Goal: Find specific page/section: Find specific page/section

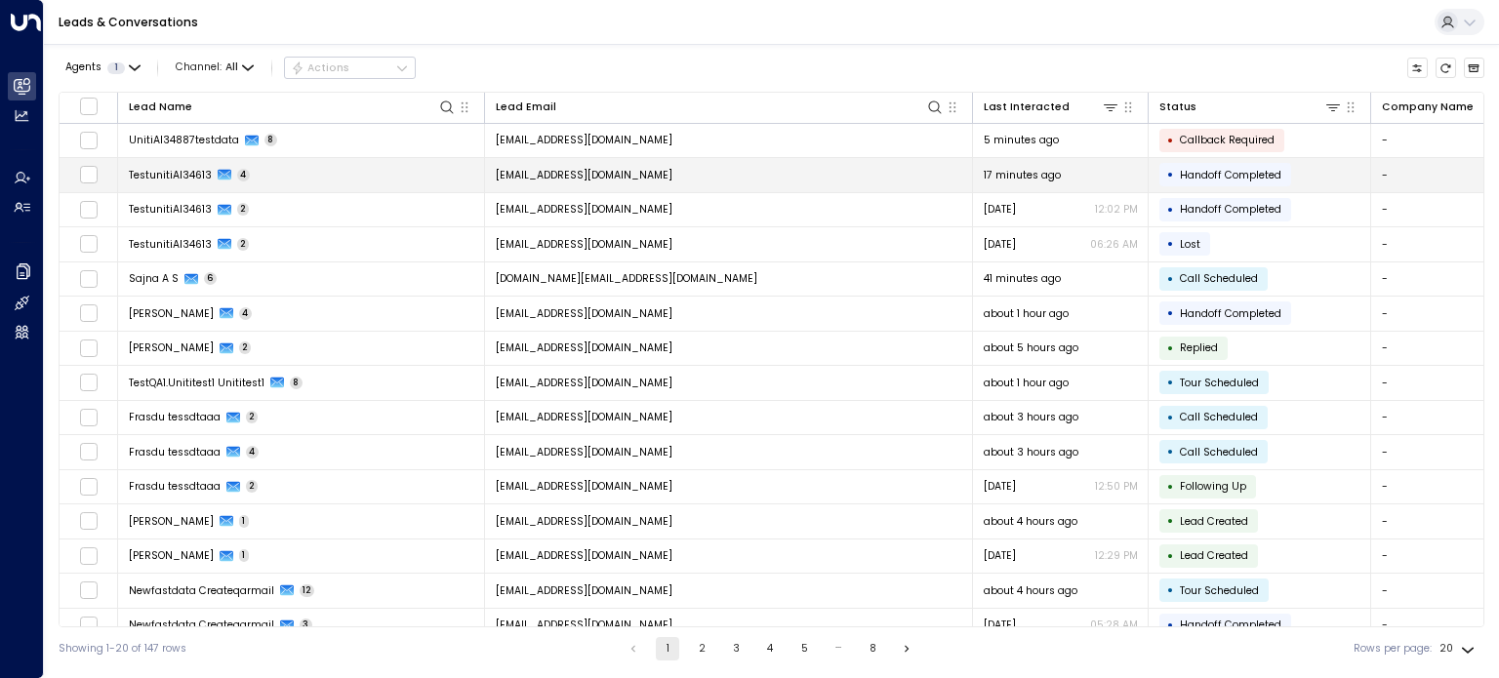
drag, startPoint x: 197, startPoint y: 176, endPoint x: 233, endPoint y: 165, distance: 37.7
click at [233, 165] on td "TestunitiAI34613 4" at bounding box center [301, 175] width 367 height 34
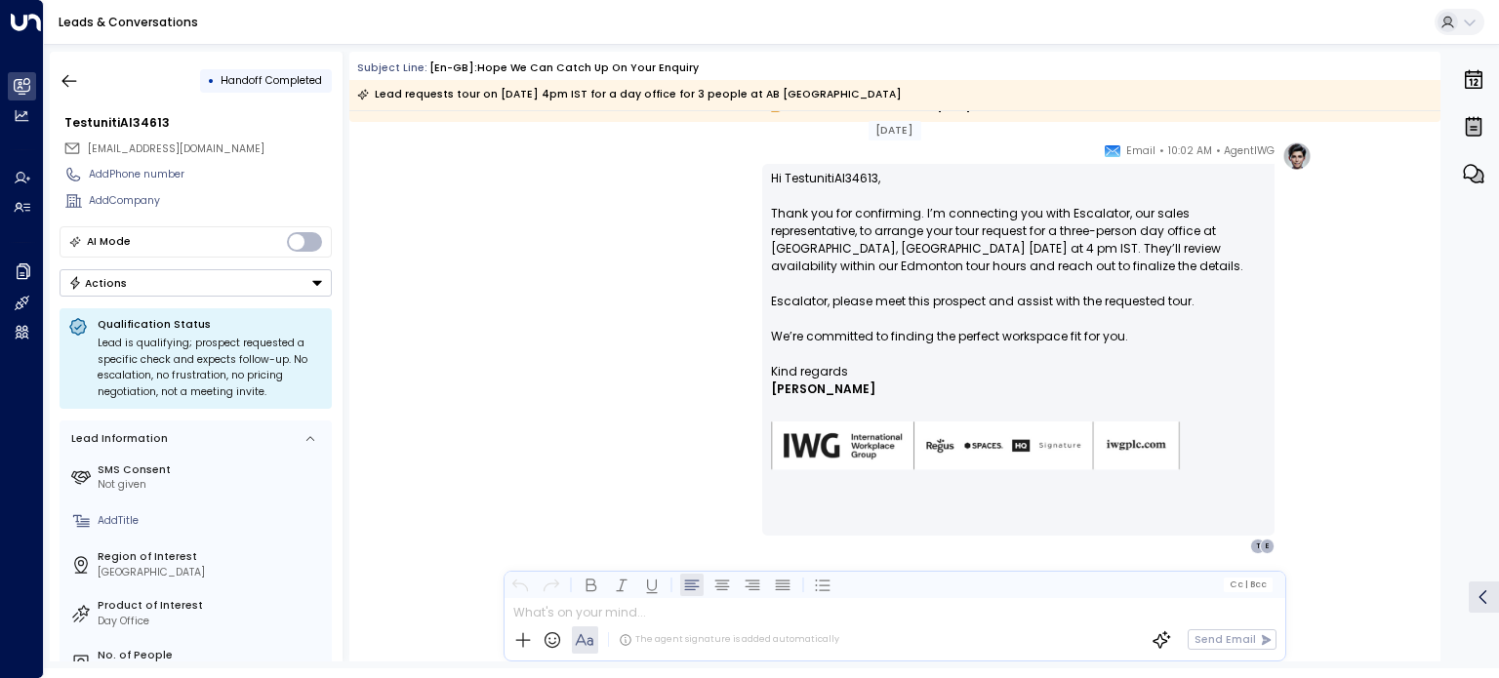
scroll to position [1307, 0]
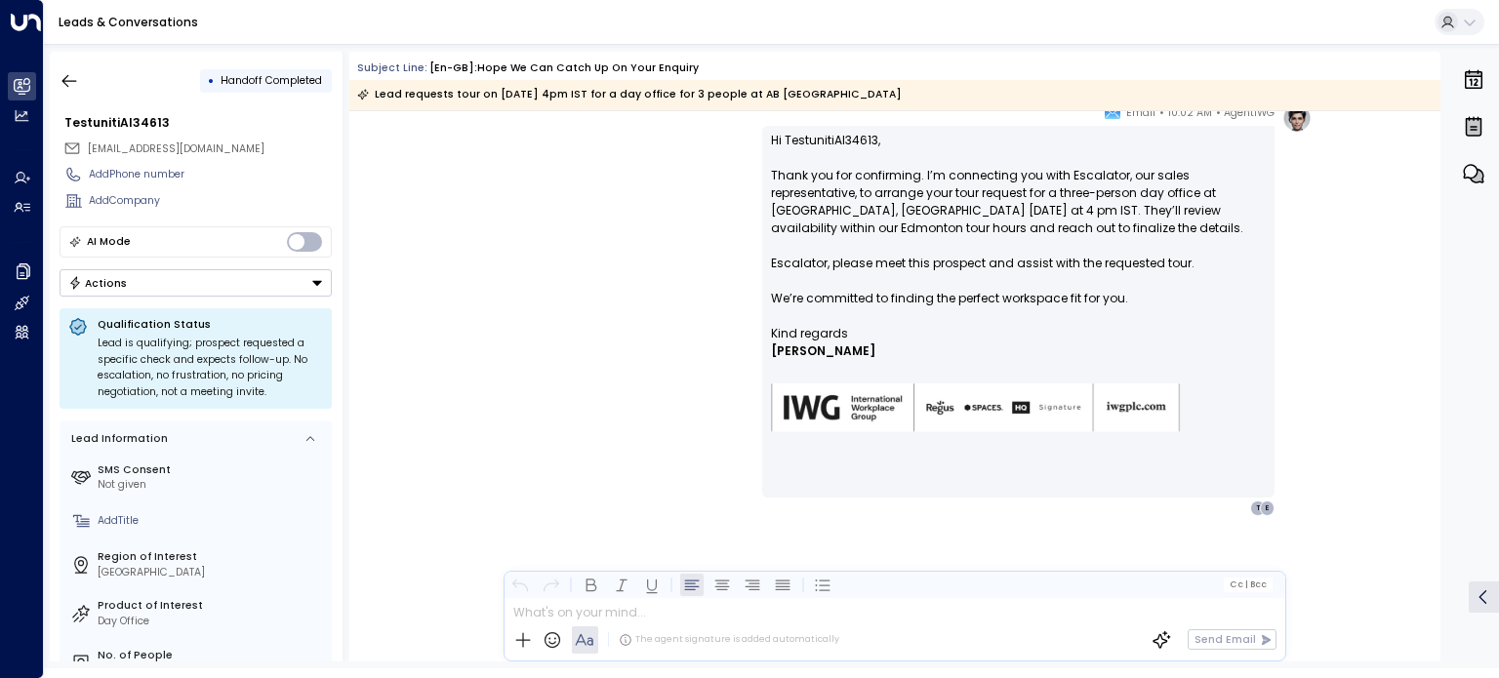
click at [471, 15] on div "Leads & Conversations" at bounding box center [771, 22] width 1455 height 45
